Goal: Task Accomplishment & Management: Use online tool/utility

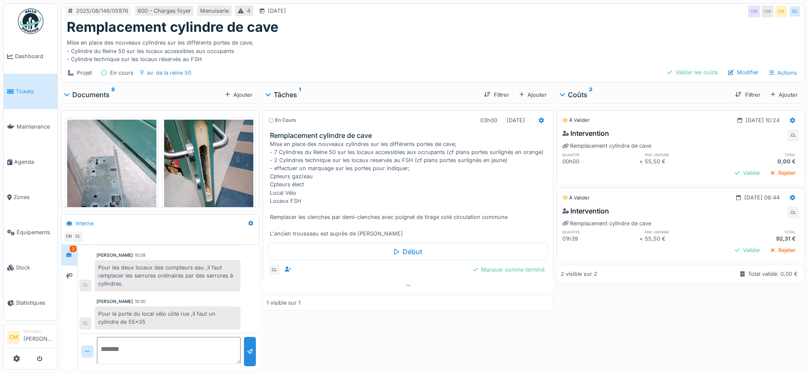
scroll to position [73, 0]
click at [68, 94] on icon at bounding box center [66, 94] width 5 height 3
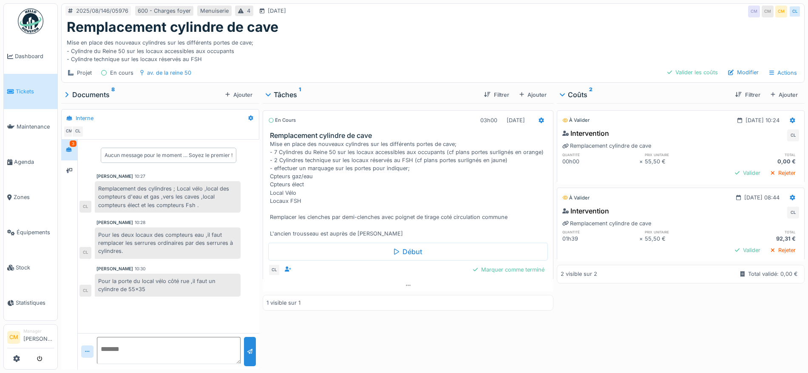
click at [66, 96] on icon at bounding box center [67, 94] width 4 height 7
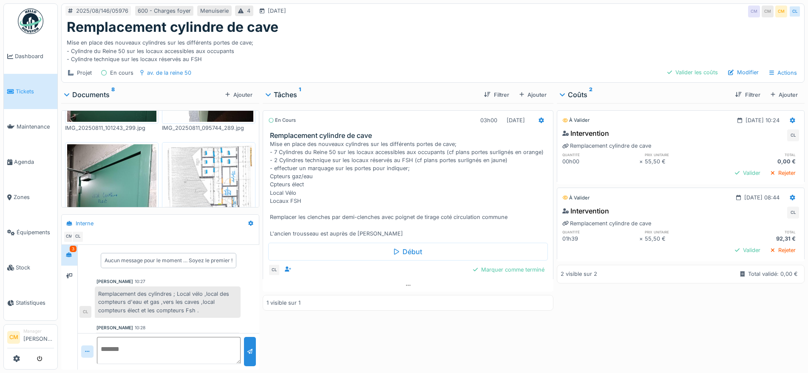
scroll to position [425, 0]
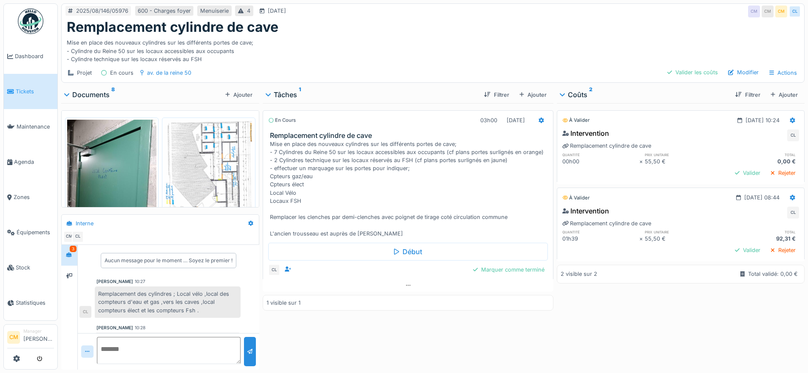
click at [193, 152] on img at bounding box center [208, 183] width 89 height 126
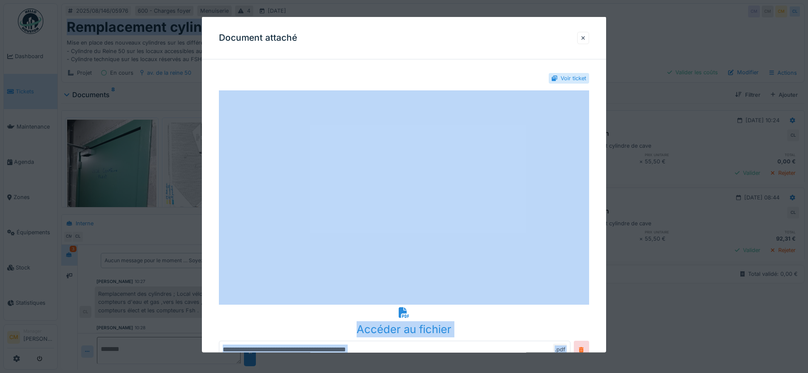
drag, startPoint x: 444, startPoint y: 31, endPoint x: -342, endPoint y: 45, distance: 786.5
click at [0, 45] on html "Dashboard Tickets Maintenance [GEOGRAPHIC_DATA] Zones Équipements Stock Statist…" at bounding box center [404, 186] width 808 height 373
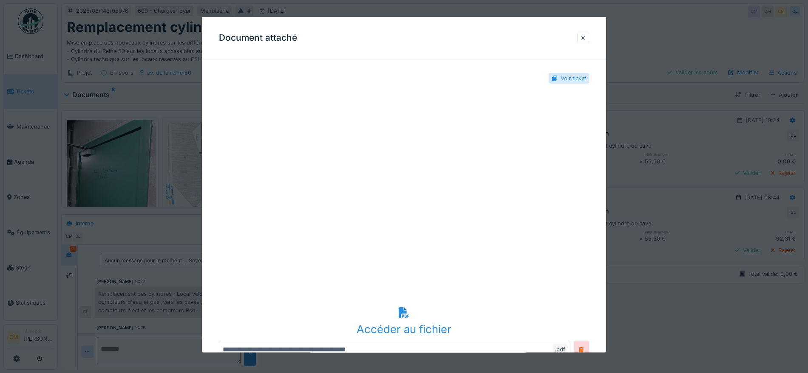
click at [441, 42] on div "Document attaché" at bounding box center [404, 38] width 404 height 42
click at [127, 151] on div at bounding box center [404, 186] width 808 height 373
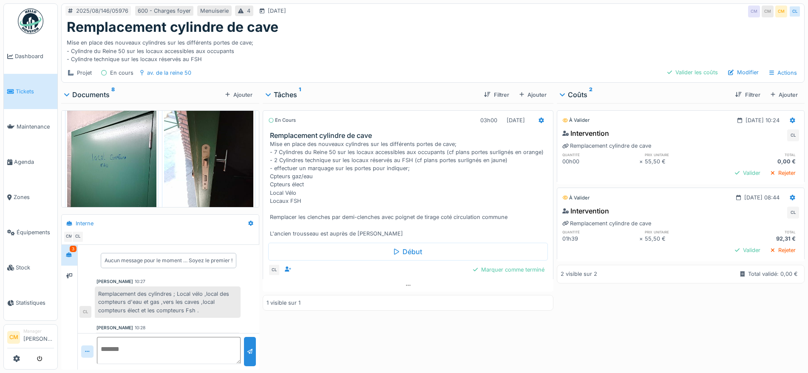
scroll to position [187, 0]
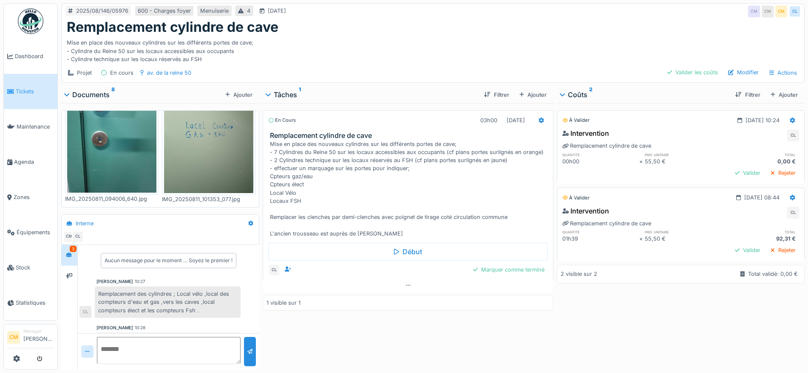
click at [126, 143] on img at bounding box center [111, 133] width 89 height 119
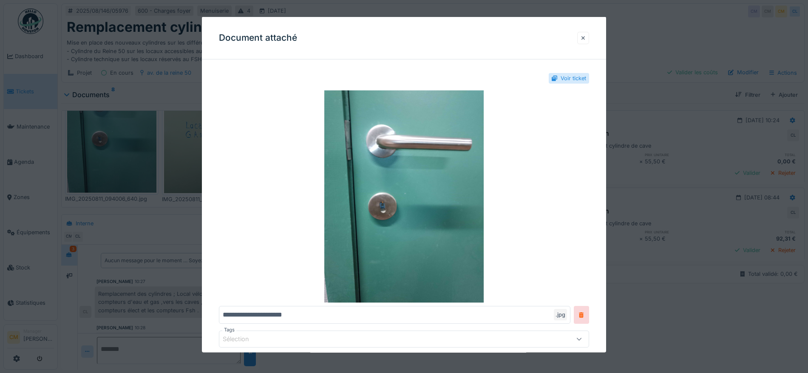
click at [582, 37] on div at bounding box center [583, 37] width 12 height 12
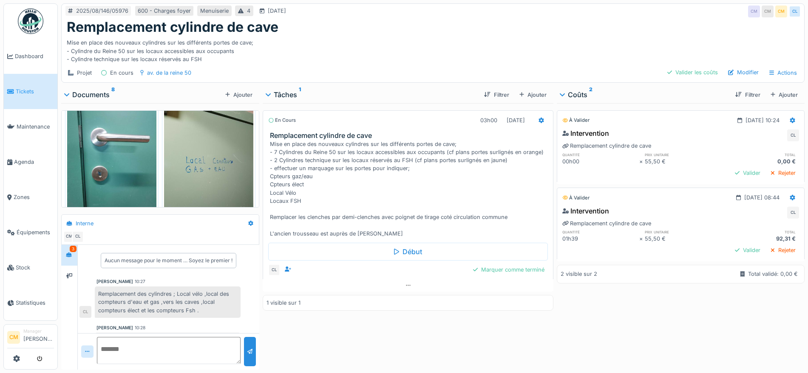
scroll to position [134, 0]
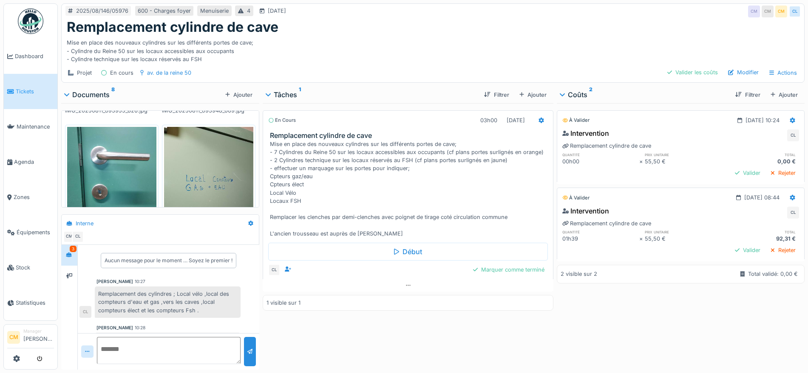
click at [202, 175] on img at bounding box center [208, 186] width 89 height 119
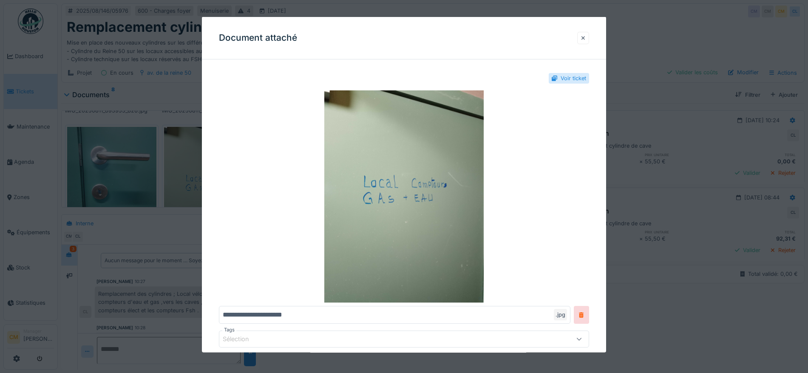
click at [585, 38] on div at bounding box center [583, 38] width 4 height 8
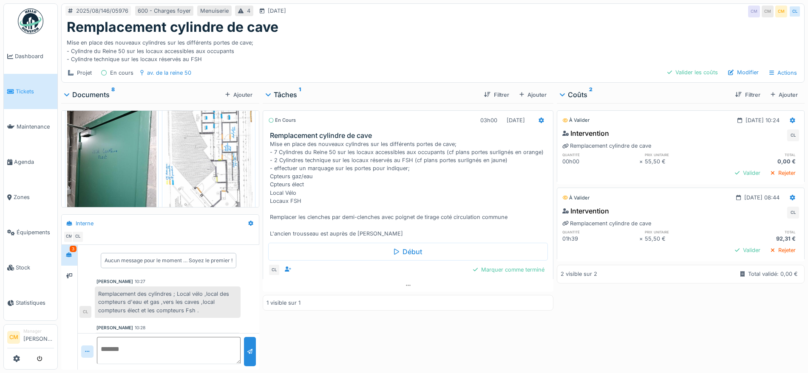
scroll to position [453, 0]
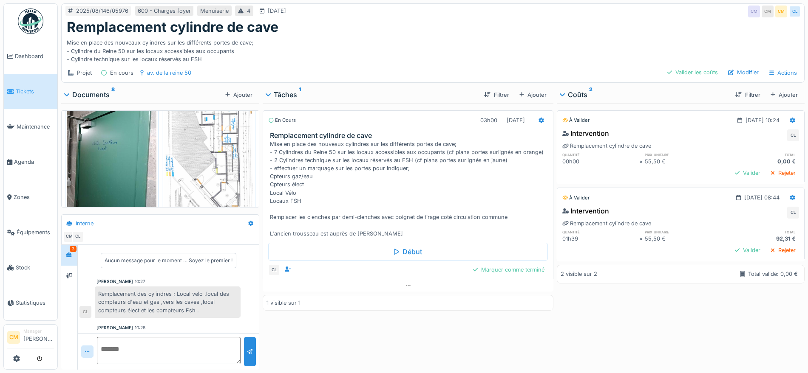
click at [198, 155] on img at bounding box center [208, 155] width 89 height 126
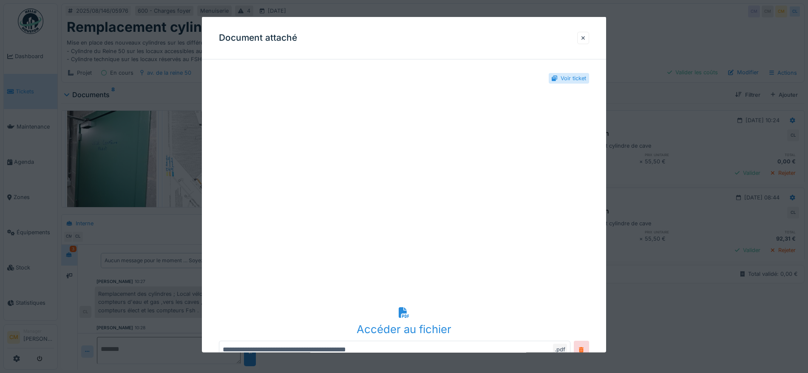
click at [403, 315] on icon at bounding box center [403, 313] width 11 height 11
click at [88, 138] on div at bounding box center [404, 186] width 808 height 373
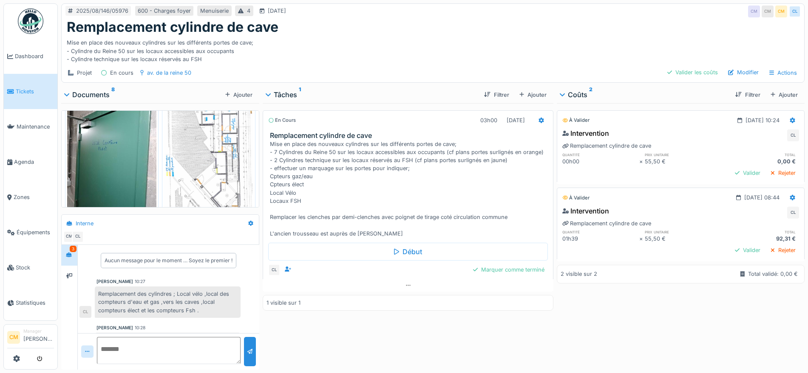
click at [107, 141] on img at bounding box center [111, 151] width 89 height 119
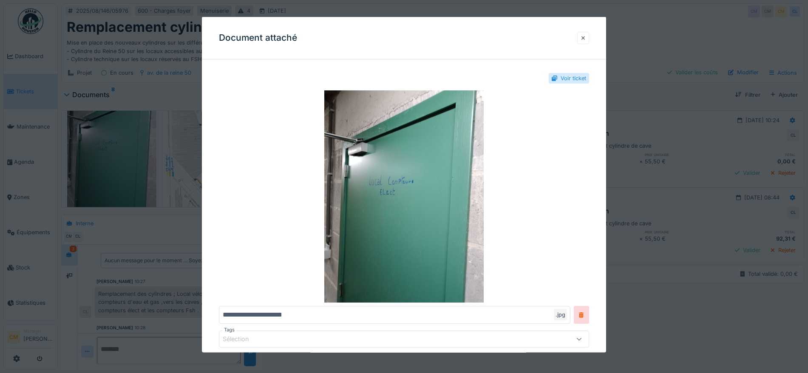
click at [585, 39] on div at bounding box center [583, 38] width 4 height 8
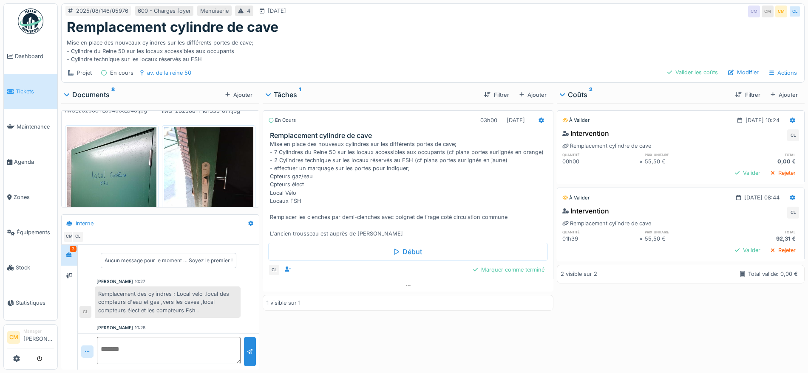
scroll to position [294, 0]
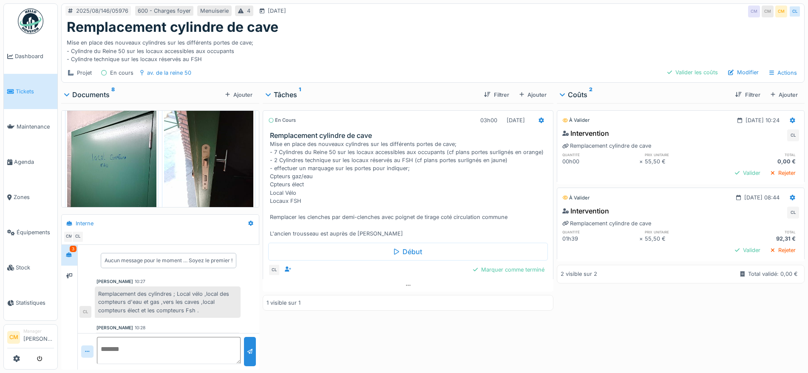
click at [207, 159] on img at bounding box center [208, 169] width 89 height 119
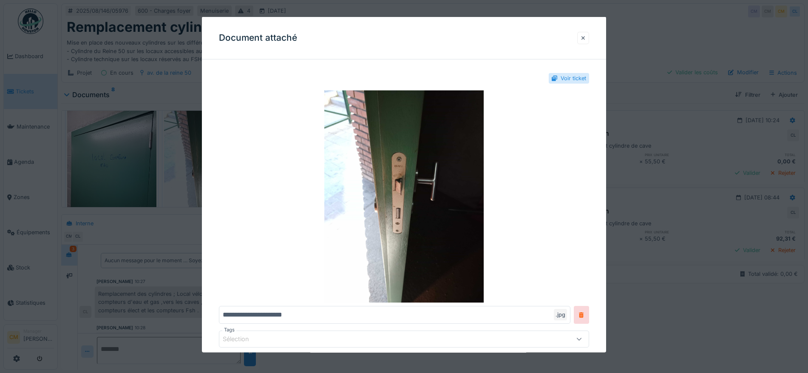
click at [585, 36] on div at bounding box center [583, 38] width 4 height 8
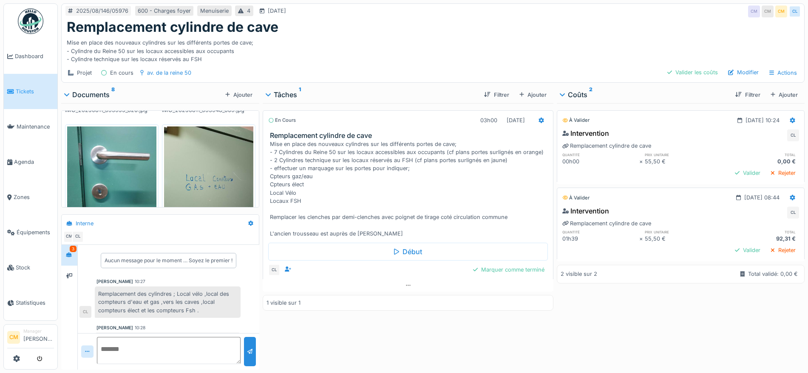
scroll to position [134, 0]
click at [105, 174] on img at bounding box center [111, 186] width 89 height 119
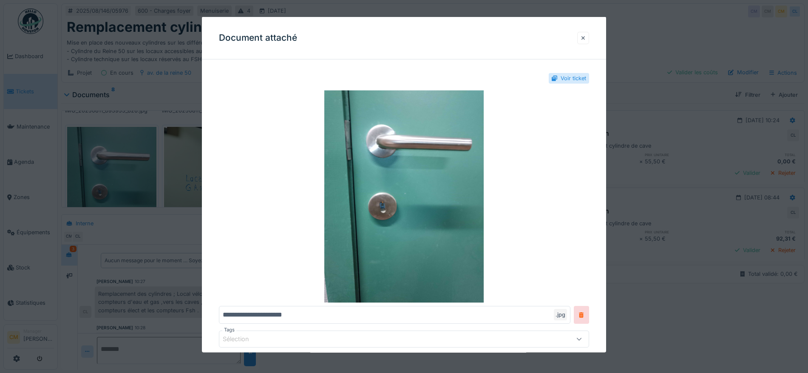
click at [585, 40] on div at bounding box center [583, 38] width 4 height 8
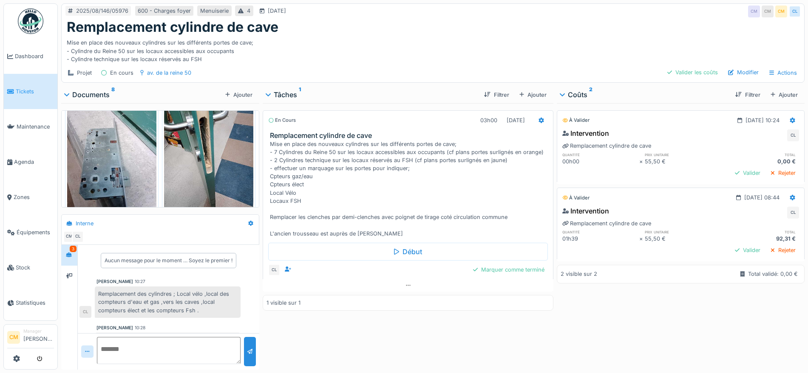
scroll to position [0, 0]
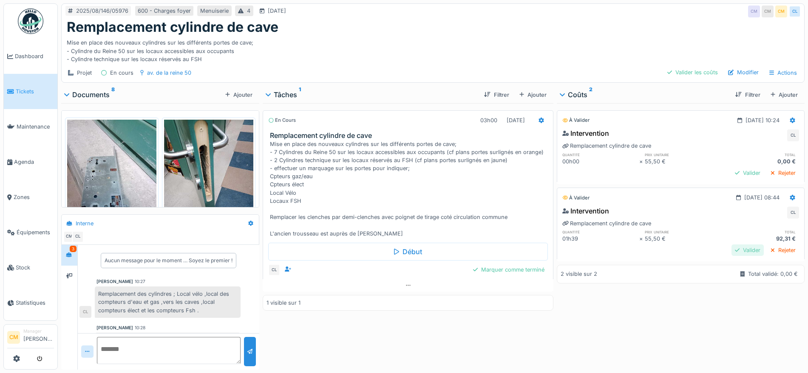
click at [731, 249] on div "Valider" at bounding box center [747, 250] width 32 height 11
click at [767, 172] on div "Rejeter" at bounding box center [783, 172] width 32 height 11
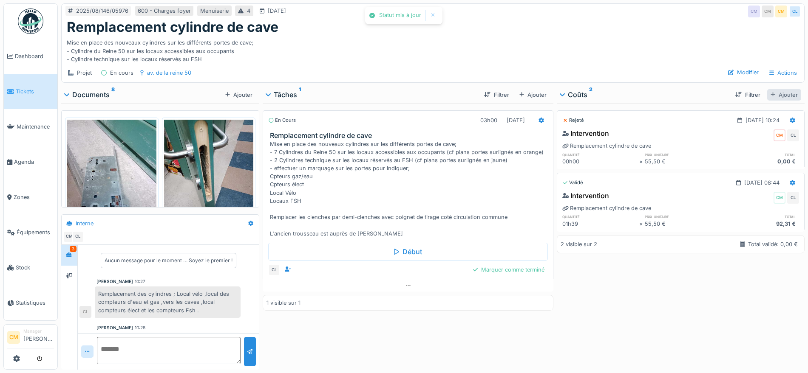
click at [767, 93] on div "Ajouter" at bounding box center [784, 94] width 34 height 11
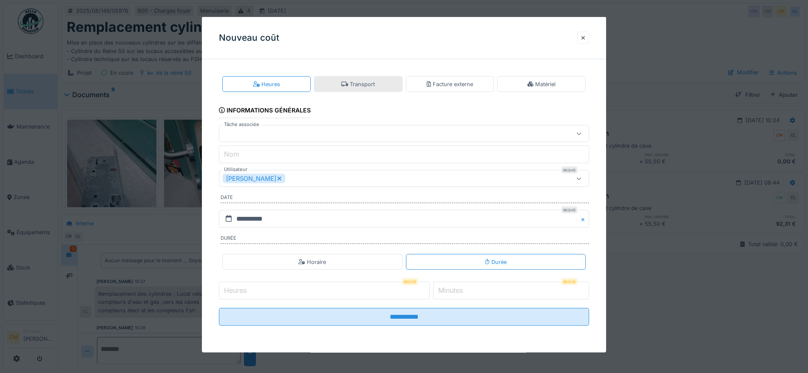
click at [358, 84] on div "Transport" at bounding box center [358, 84] width 34 height 8
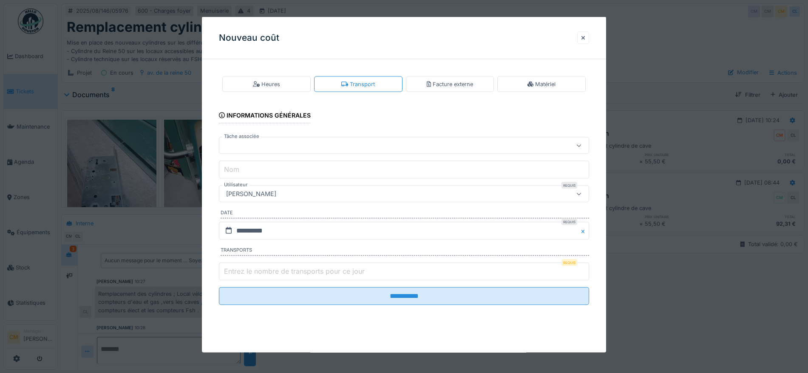
click at [257, 143] on div at bounding box center [382, 145] width 319 height 9
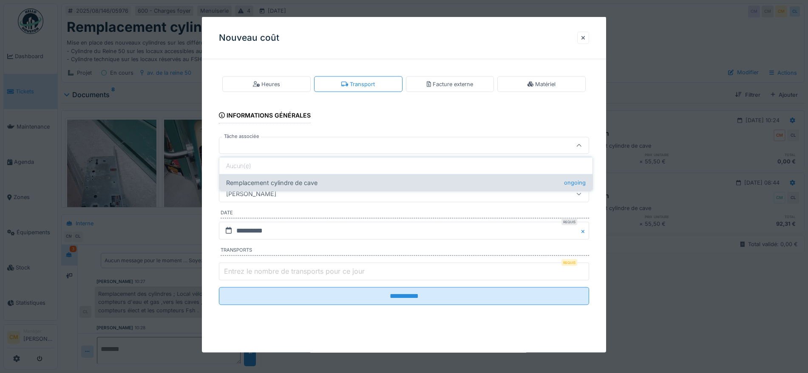
click at [252, 182] on div "Remplacement cylindre de cave ongoing" at bounding box center [405, 182] width 373 height 17
type input "******"
type input "**********"
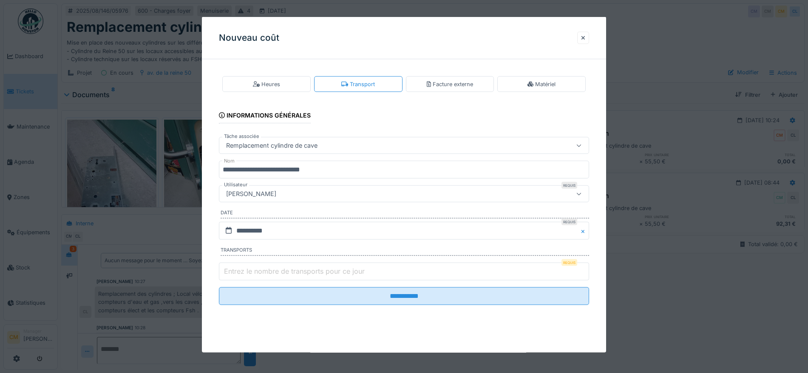
click at [295, 193] on div "[PERSON_NAME]" at bounding box center [382, 193] width 319 height 9
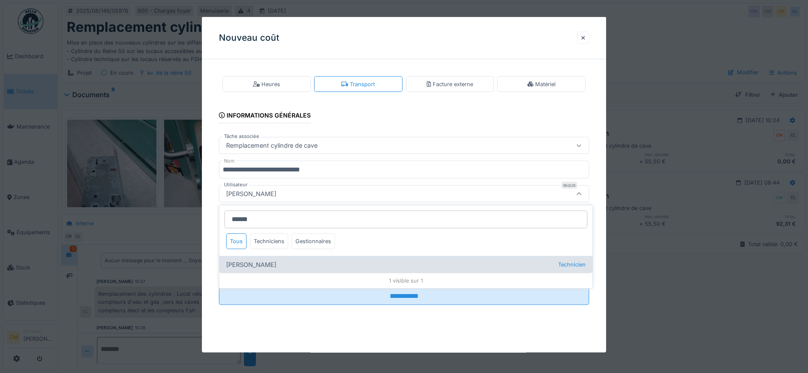
type input "******"
click at [254, 267] on div "Charef Lahmar Technicien" at bounding box center [405, 264] width 373 height 17
type input "****"
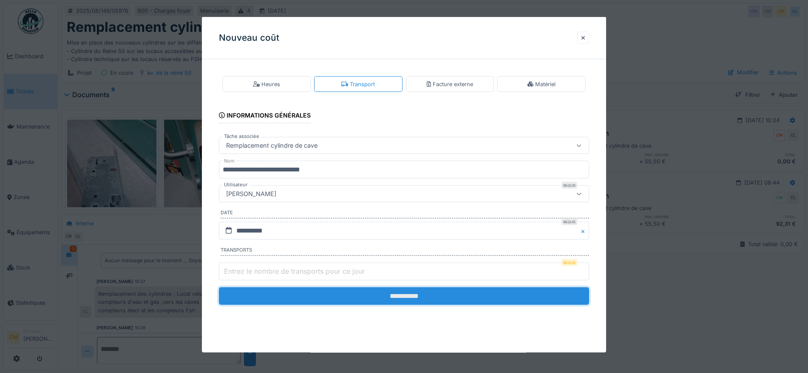
click at [388, 297] on input "**********" at bounding box center [404, 296] width 370 height 18
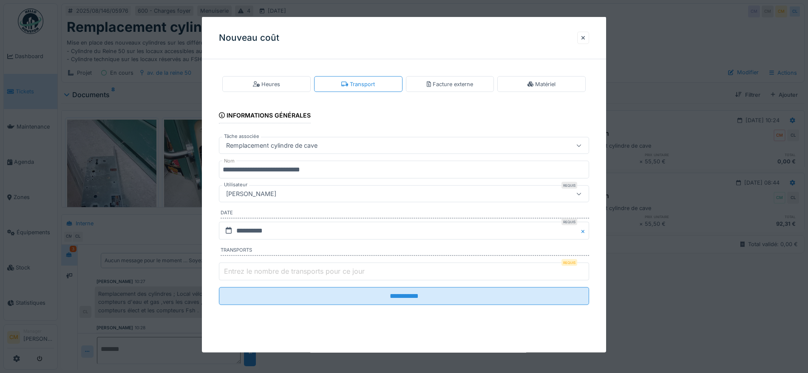
click at [538, 268] on input "Entrez le nombre de transports pour ce jour" at bounding box center [404, 272] width 370 height 18
type input "*"
click at [219, 287] on input "**********" at bounding box center [404, 296] width 370 height 18
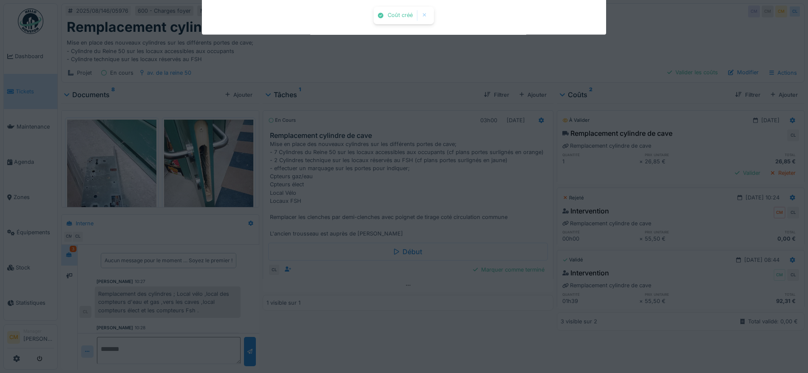
scroll to position [73, 0]
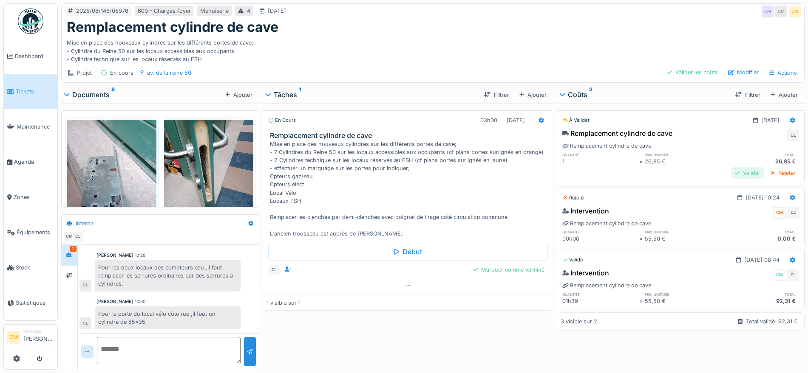
click at [731, 172] on div "Valider" at bounding box center [747, 172] width 32 height 11
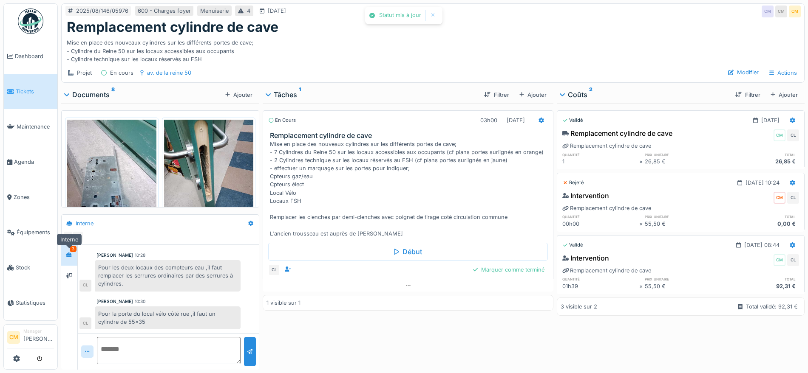
click at [70, 255] on icon at bounding box center [69, 255] width 6 height 5
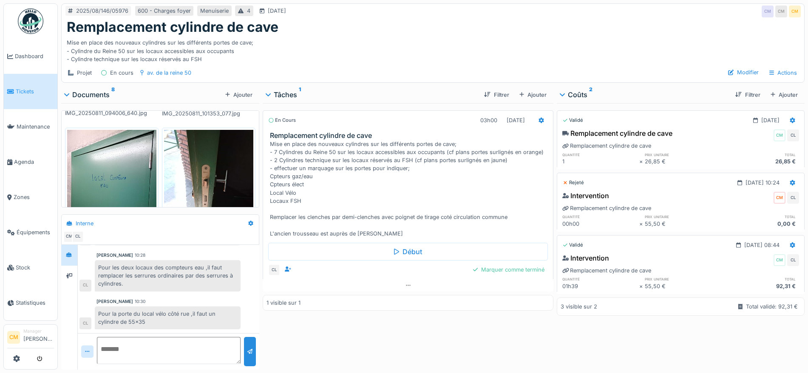
scroll to position [453, 0]
